Goal: Navigation & Orientation: Go to known website

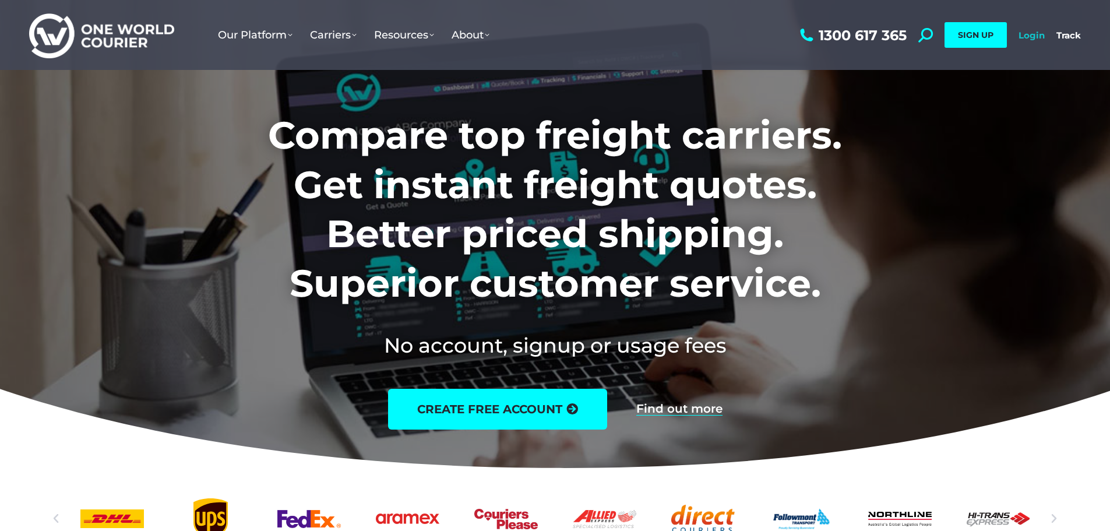
drag, startPoint x: 0, startPoint y: 0, endPoint x: 1026, endPoint y: 36, distance: 1026.9
click at [1026, 36] on link "Login" at bounding box center [1032, 35] width 26 height 11
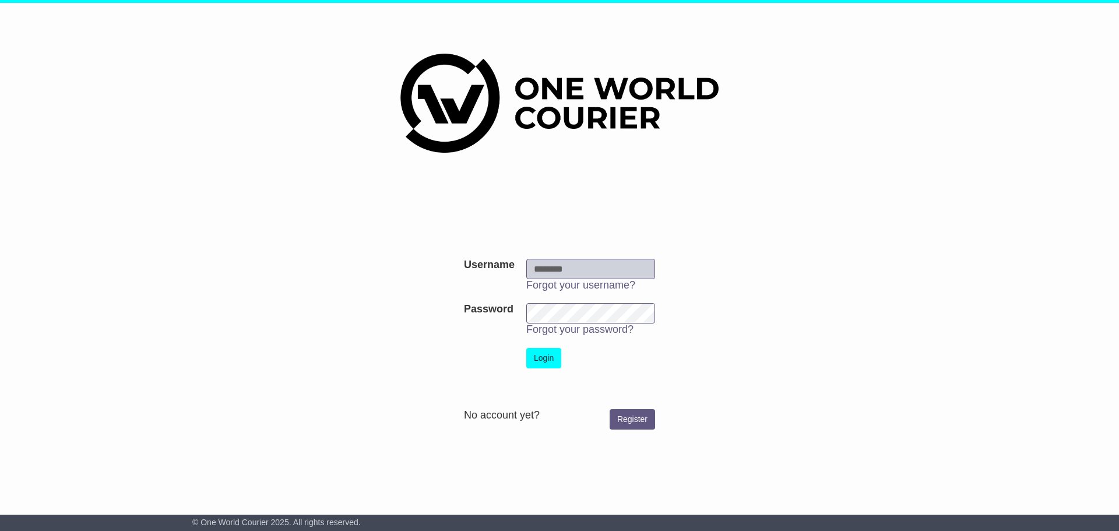
type input "**********"
click at [550, 358] on button "Login" at bounding box center [543, 358] width 35 height 20
